Goal: Entertainment & Leisure: Consume media (video, audio)

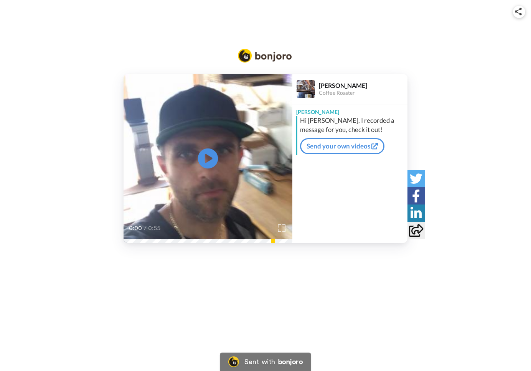
click at [205, 155] on icon "Play/Pause" at bounding box center [208, 158] width 20 height 36
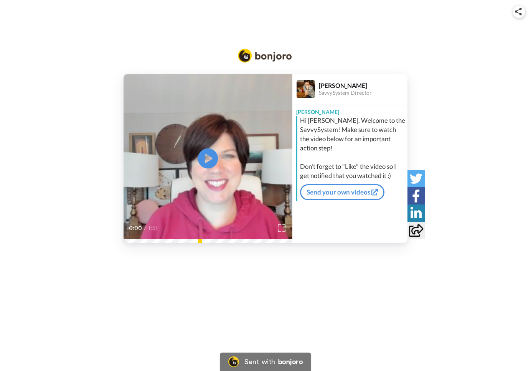
click at [211, 159] on icon "Play/Pause" at bounding box center [208, 158] width 20 height 36
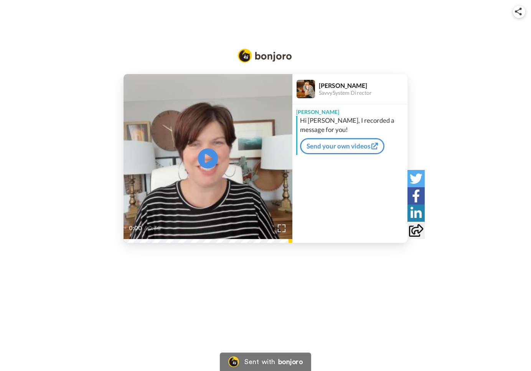
click at [204, 161] on icon at bounding box center [208, 158] width 20 height 20
